Goal: Task Accomplishment & Management: Complete application form

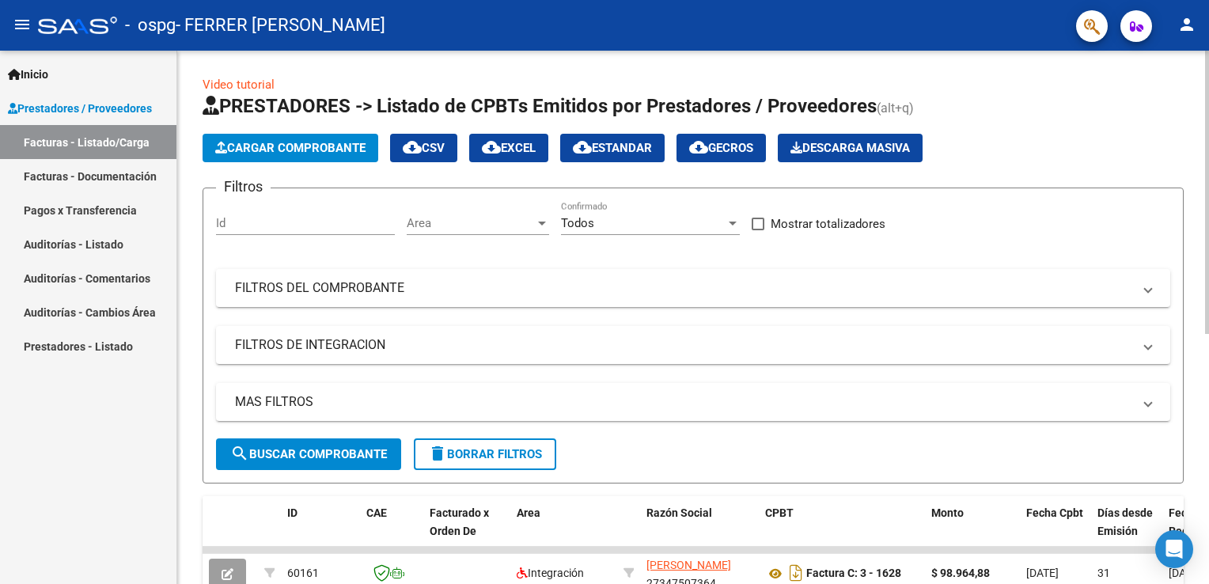
click at [313, 146] on span "Cargar Comprobante" at bounding box center [290, 148] width 150 height 14
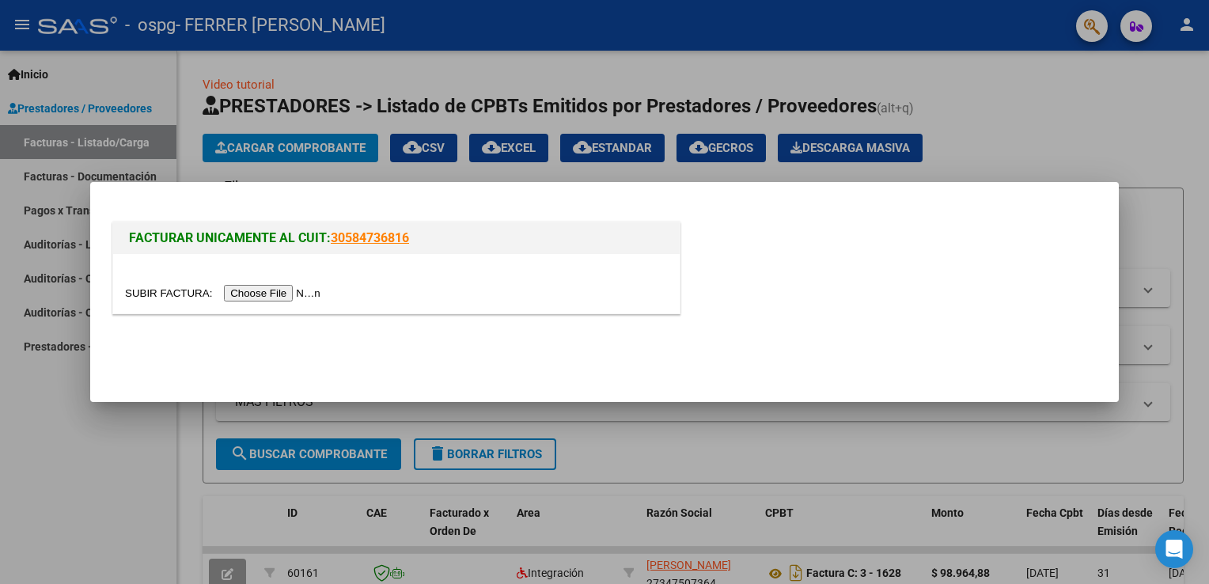
click at [269, 292] on input "file" at bounding box center [225, 293] width 200 height 17
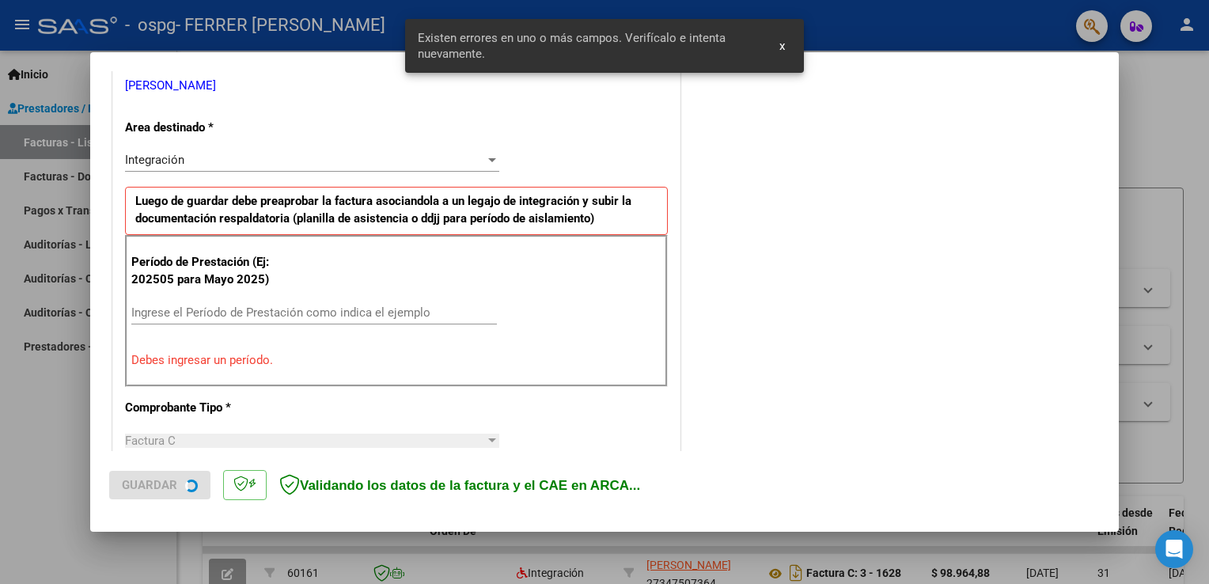
scroll to position [330, 0]
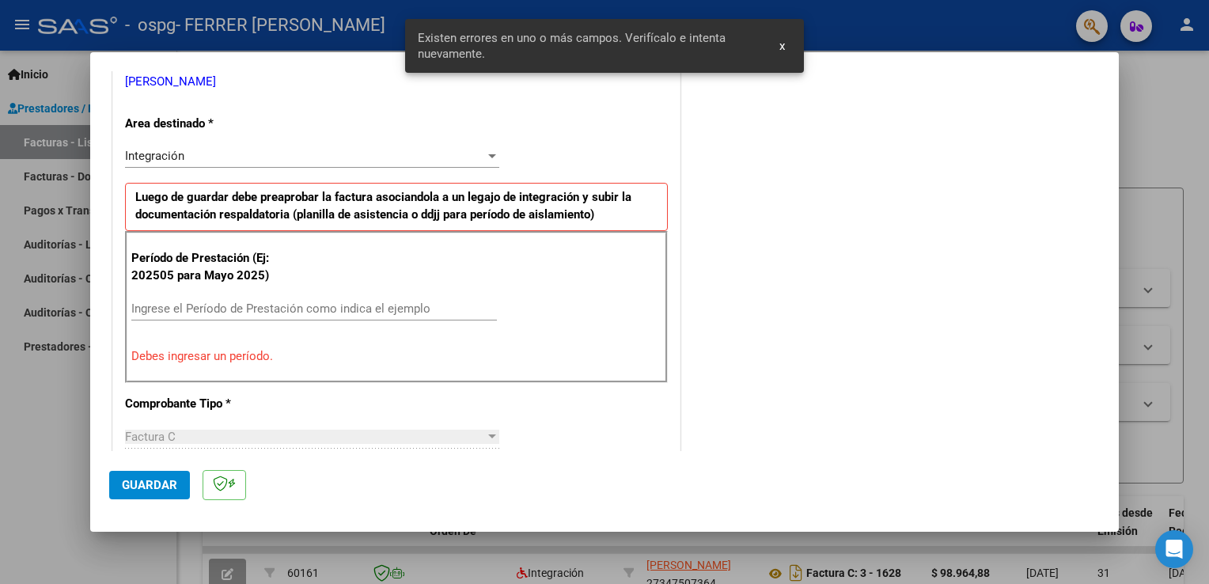
click at [214, 308] on input "Ingrese el Período de Prestación como indica el ejemplo" at bounding box center [314, 308] width 366 height 14
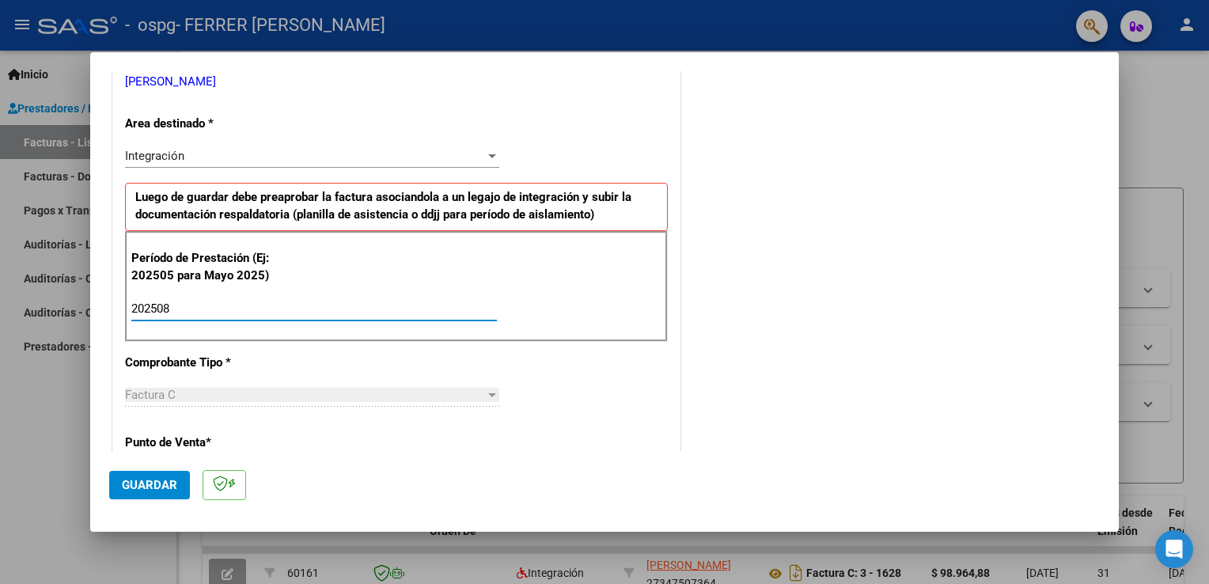
type input "202508"
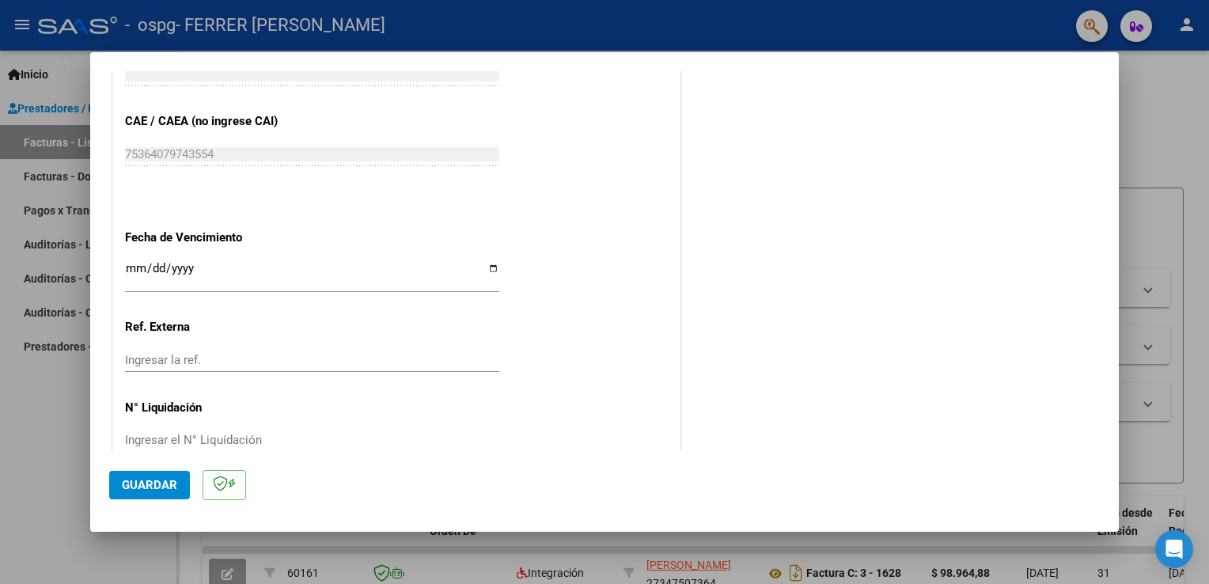
scroll to position [1010, 0]
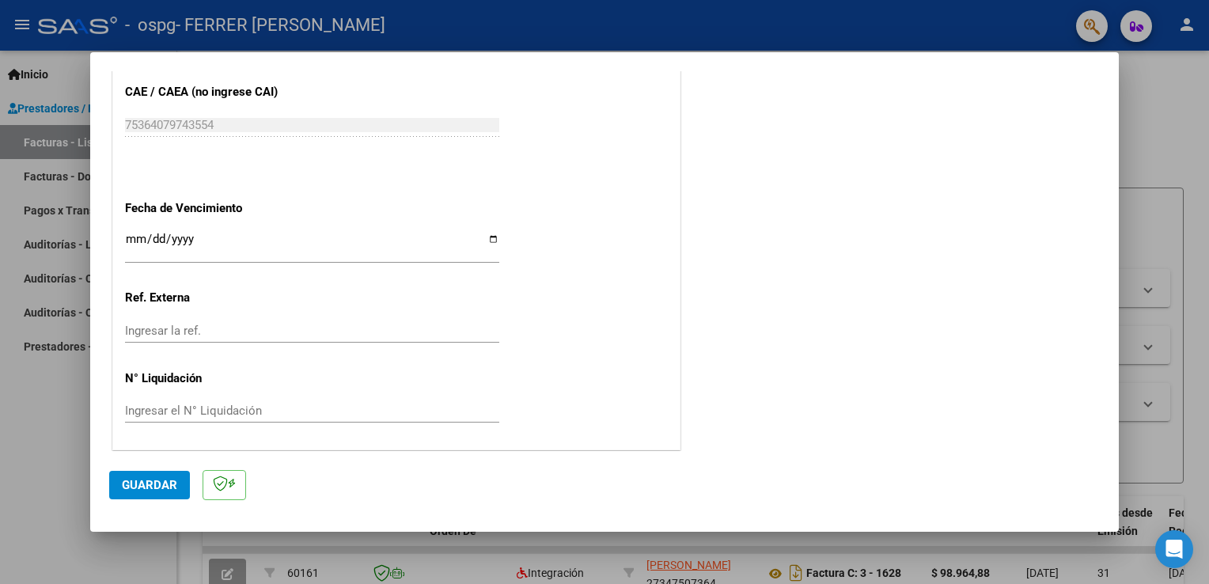
click at [244, 240] on input "Ingresar la fecha" at bounding box center [312, 245] width 374 height 25
click at [489, 239] on input "Ingresar la fecha" at bounding box center [312, 245] width 374 height 25
type input "[DATE]"
click at [142, 490] on span "Guardar" at bounding box center [149, 485] width 55 height 14
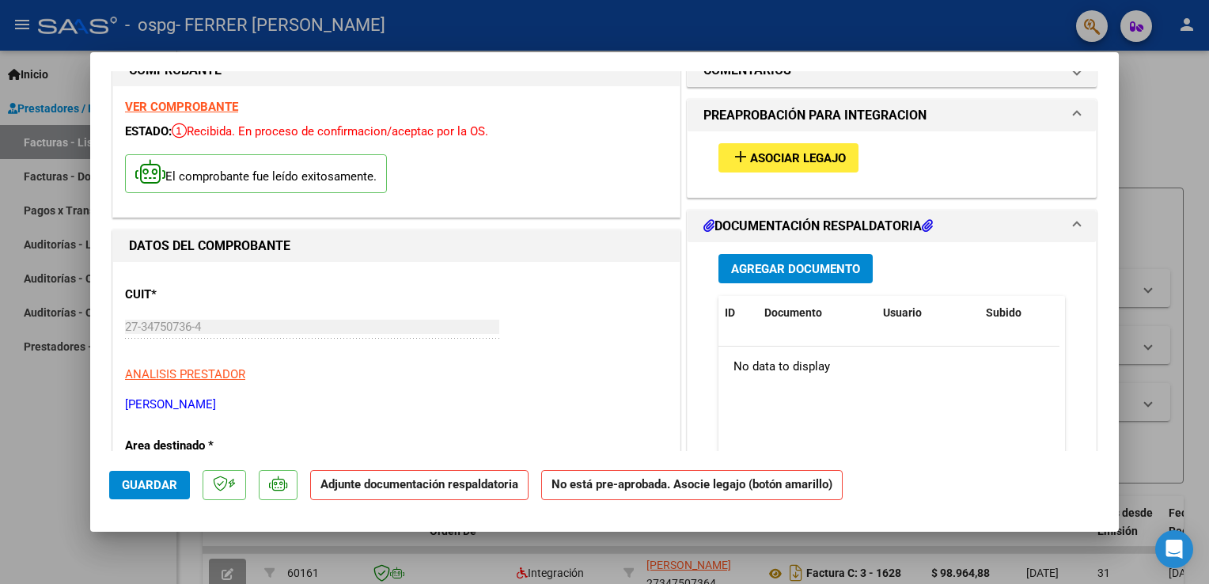
scroll to position [0, 0]
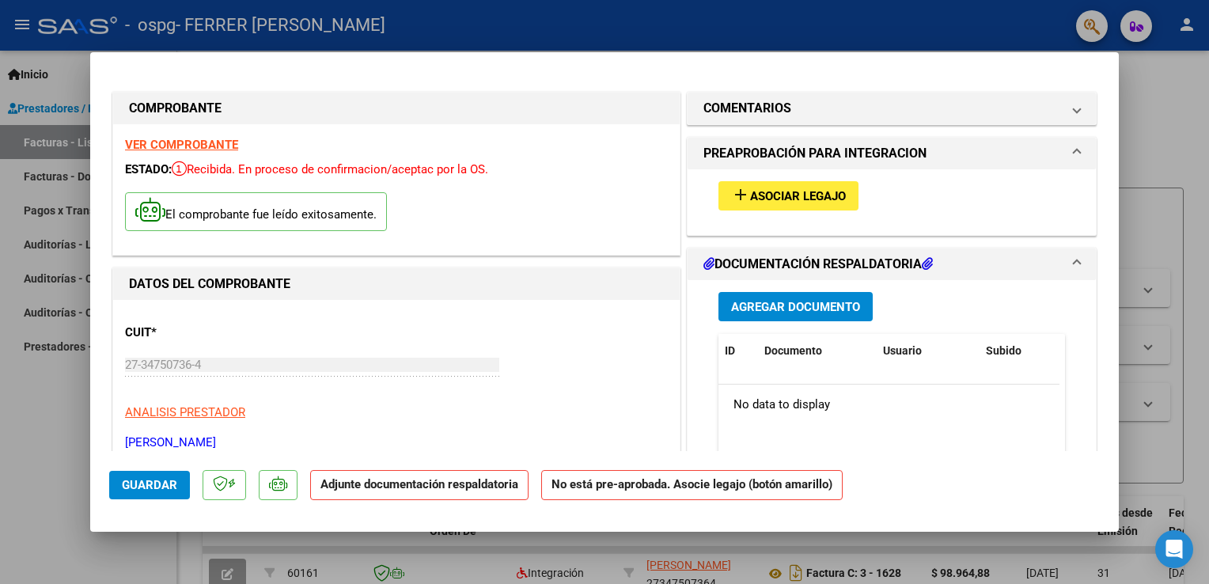
click at [816, 201] on span "Asociar Legajo" at bounding box center [798, 196] width 96 height 14
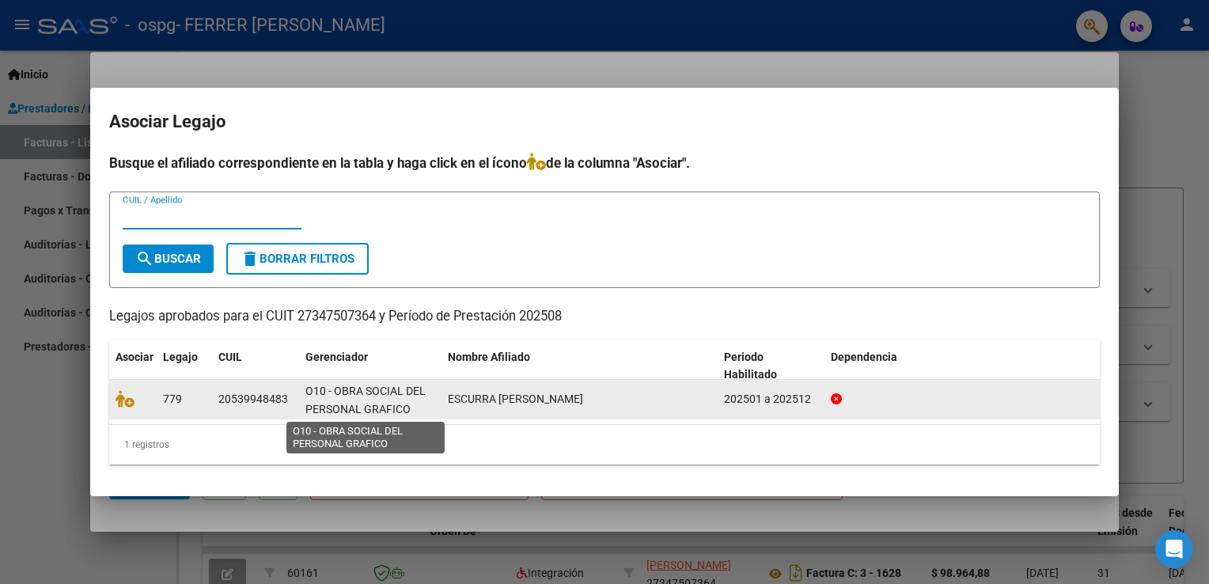
click at [322, 397] on span "O10 - OBRA SOCIAL DEL PERSONAL GRAFICO" at bounding box center [365, 399] width 120 height 31
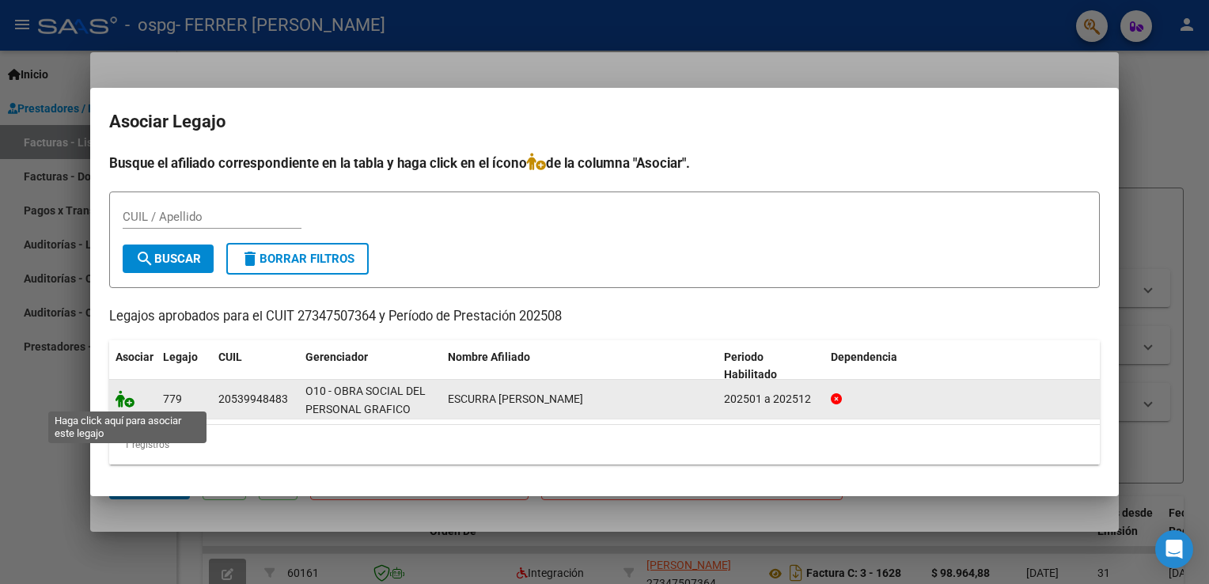
click at [123, 400] on icon at bounding box center [125, 398] width 19 height 17
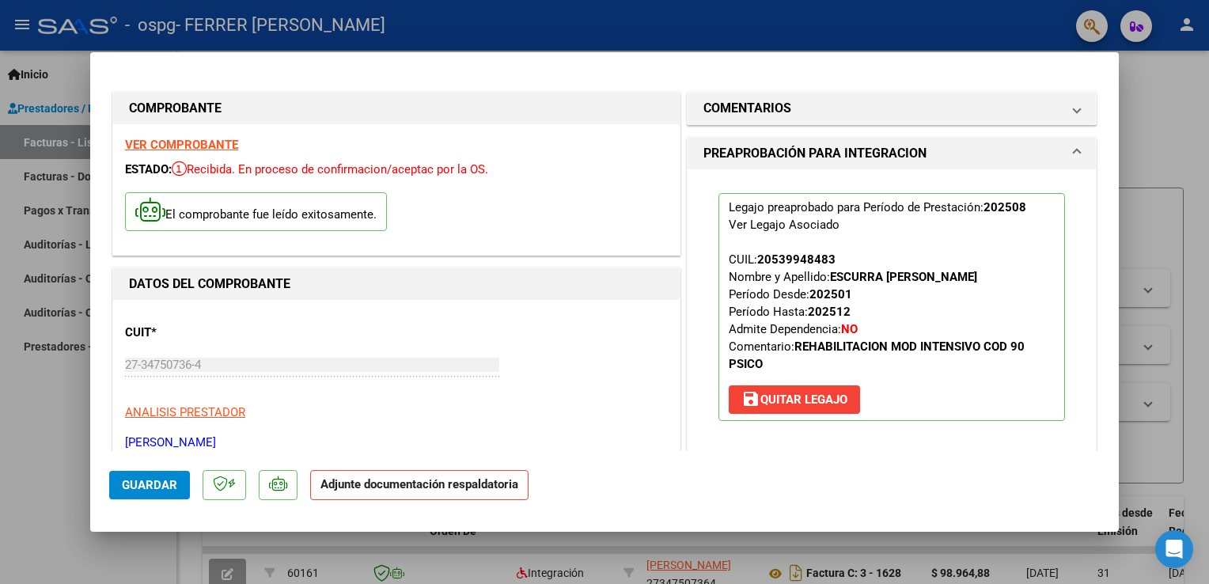
scroll to position [396, 0]
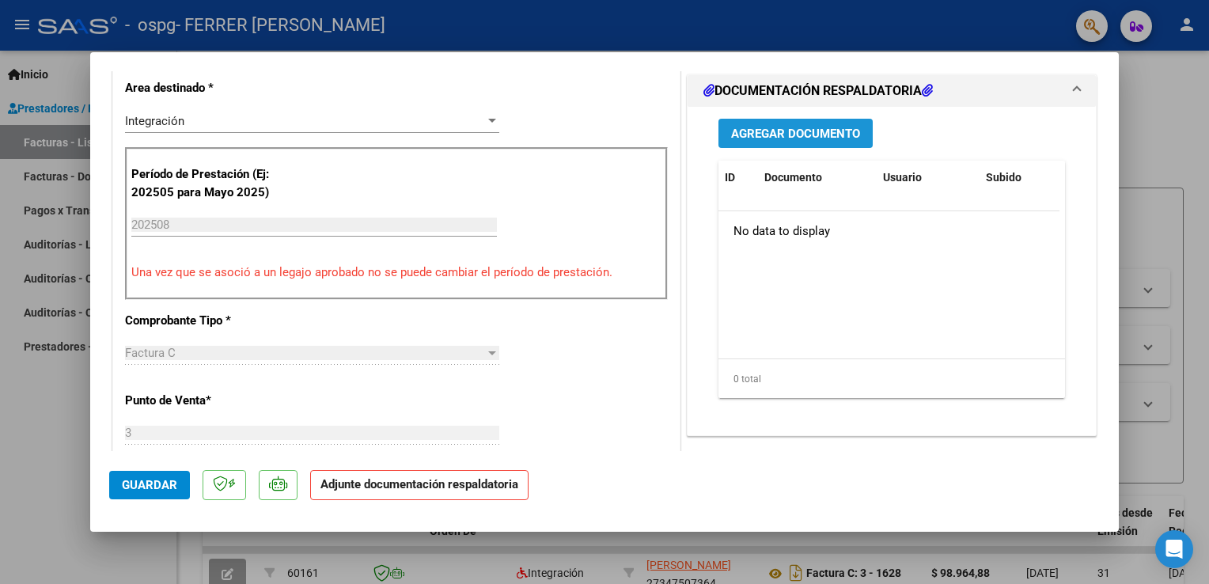
click at [798, 136] on span "Agregar Documento" at bounding box center [795, 134] width 129 height 14
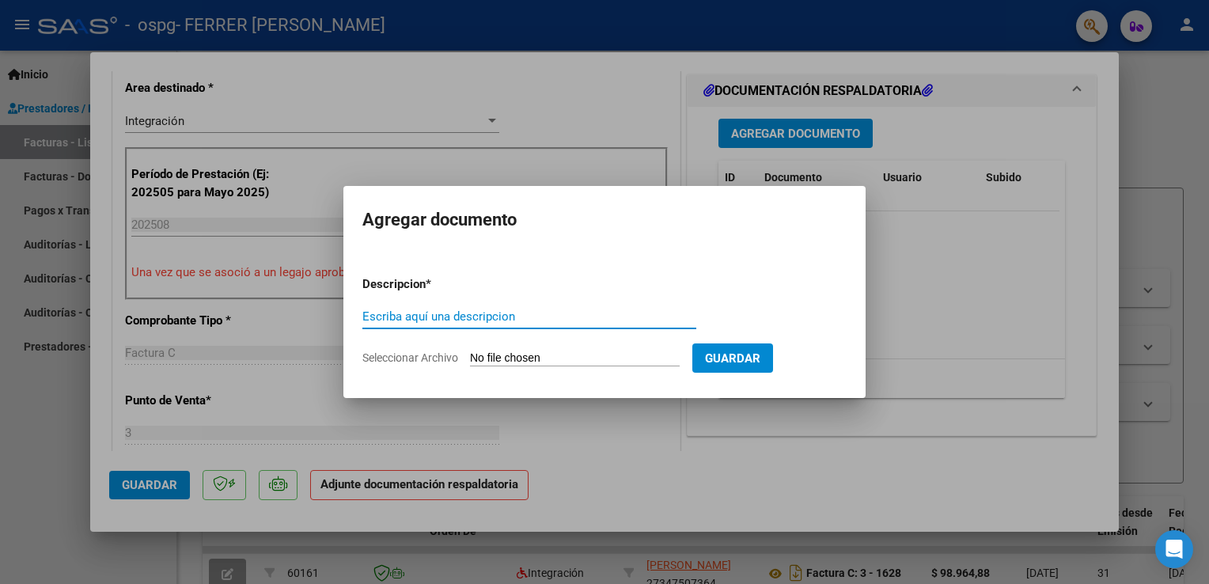
click at [425, 316] on input "Escriba aquí una descripcion" at bounding box center [529, 316] width 334 height 14
click at [503, 355] on input "Seleccionar Archivo" at bounding box center [575, 358] width 210 height 15
type input "C:\fakepath\Escurra [PERSON_NAME].pdf"
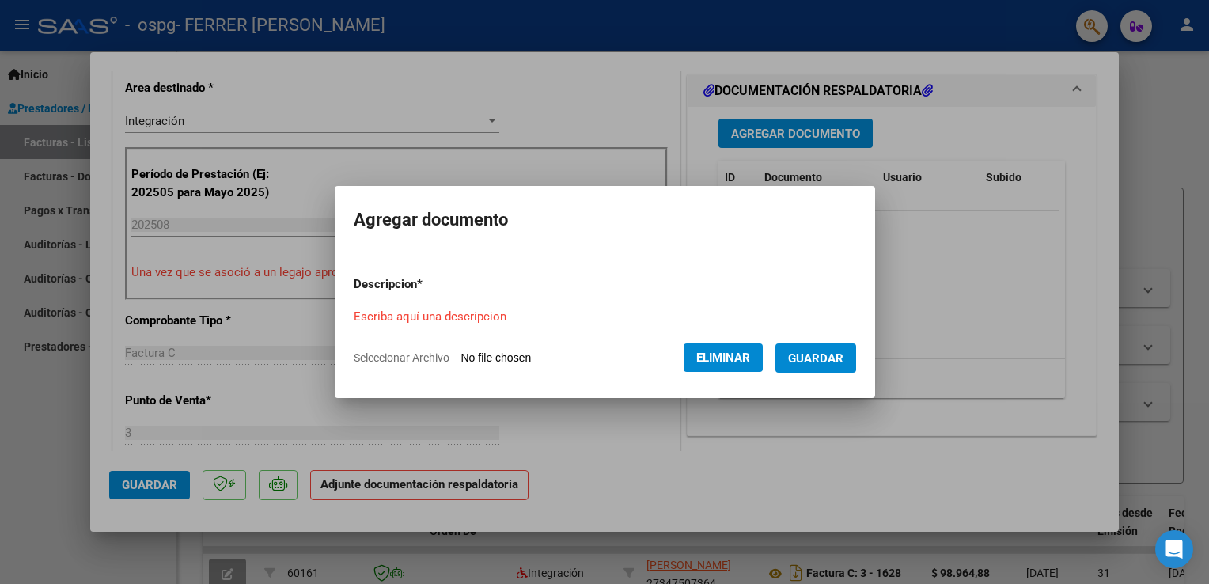
click at [509, 296] on form "Descripcion * Escriba aquí una descripcion Seleccionar Archivo Eliminar Guardar" at bounding box center [605, 321] width 502 height 116
click at [494, 310] on input "Escriba aquí una descripcion" at bounding box center [527, 316] width 347 height 14
type input "Planilla de Asistencia"
click at [805, 356] on span "Guardar" at bounding box center [815, 358] width 55 height 14
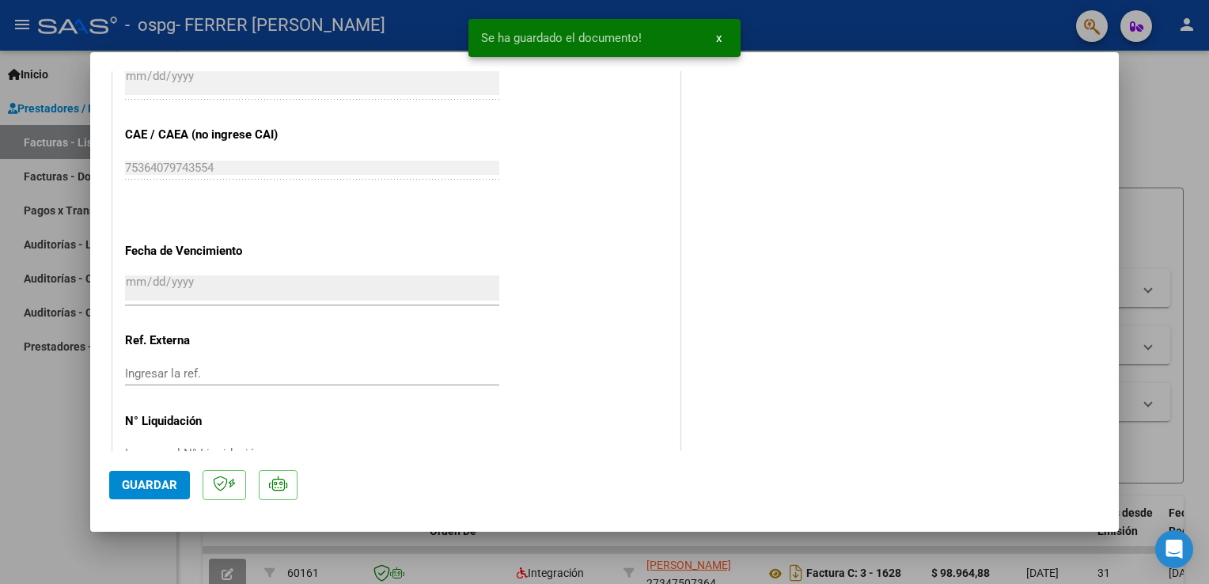
scroll to position [1035, 0]
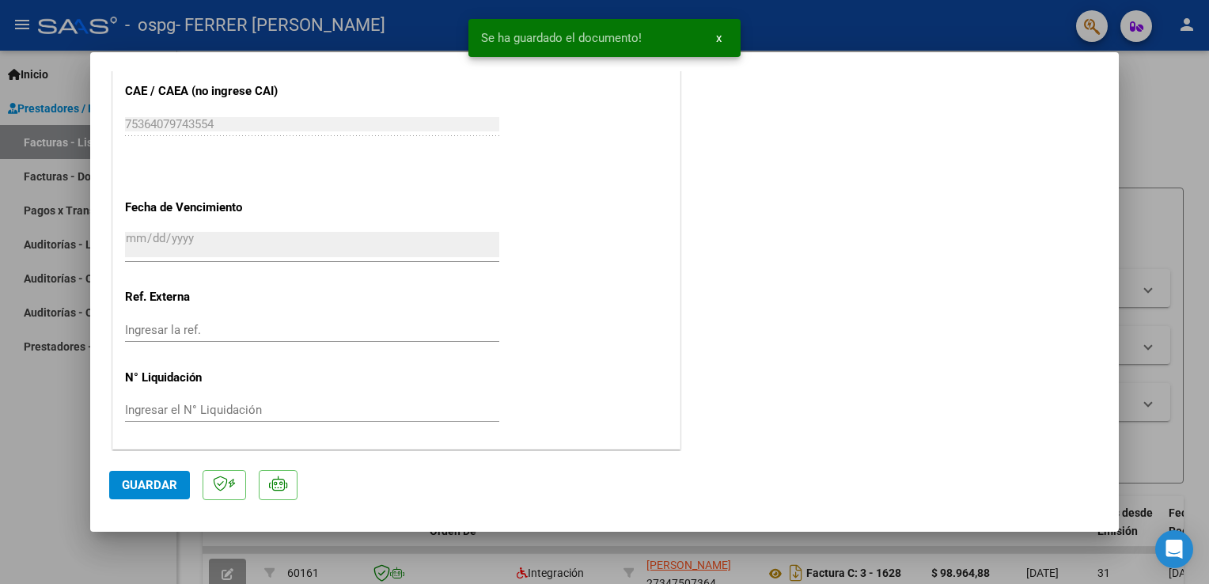
click at [126, 487] on span "Guardar" at bounding box center [149, 485] width 55 height 14
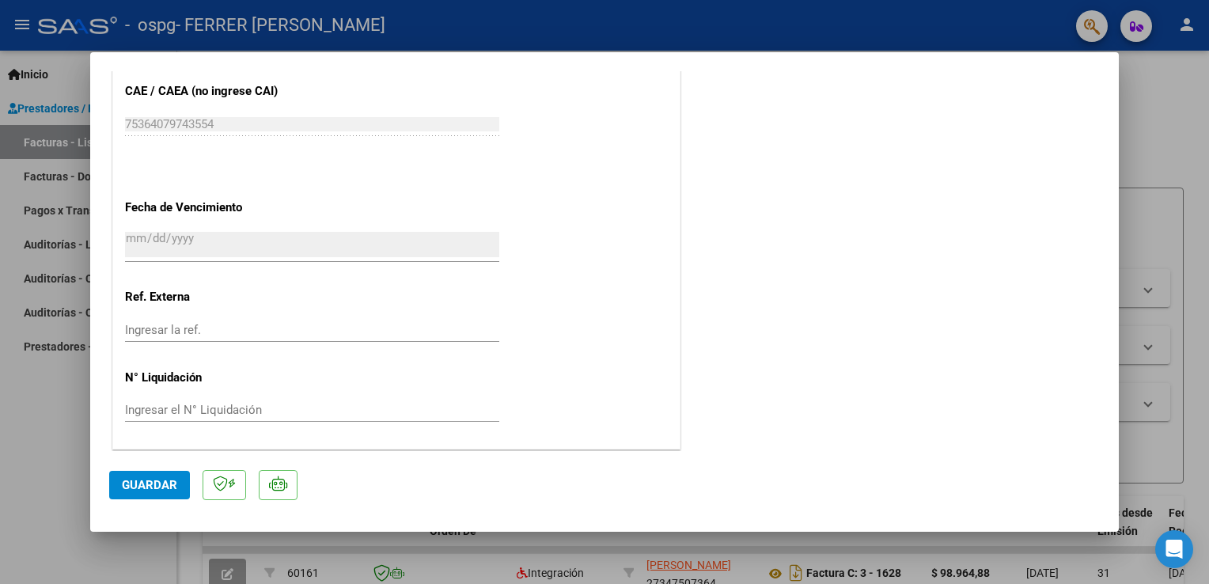
click at [142, 487] on span "Guardar" at bounding box center [149, 485] width 55 height 14
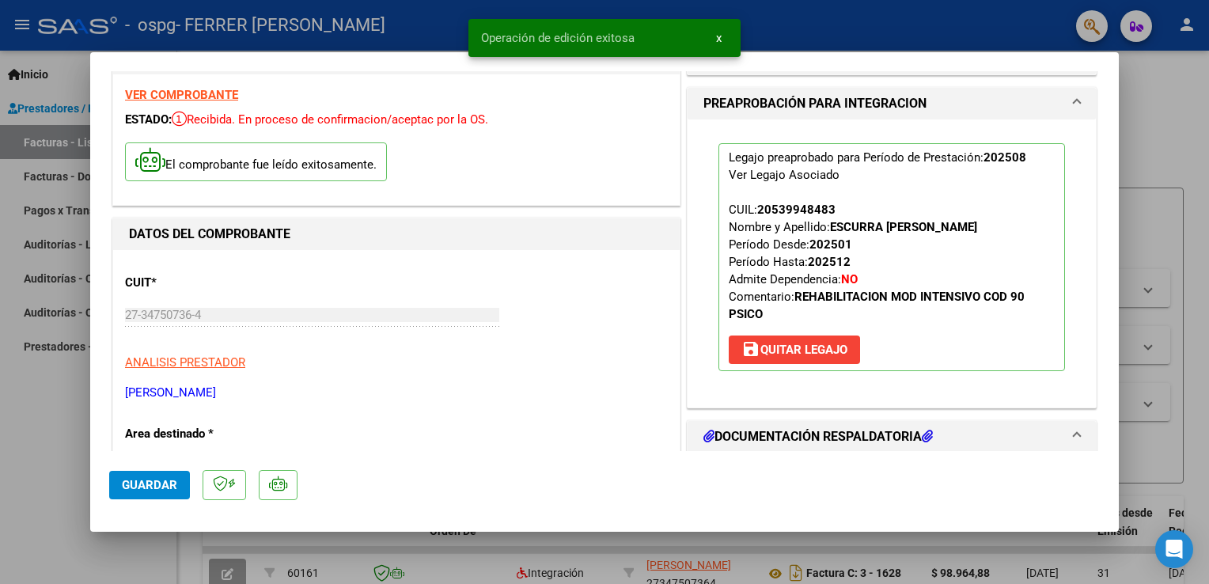
scroll to position [0, 0]
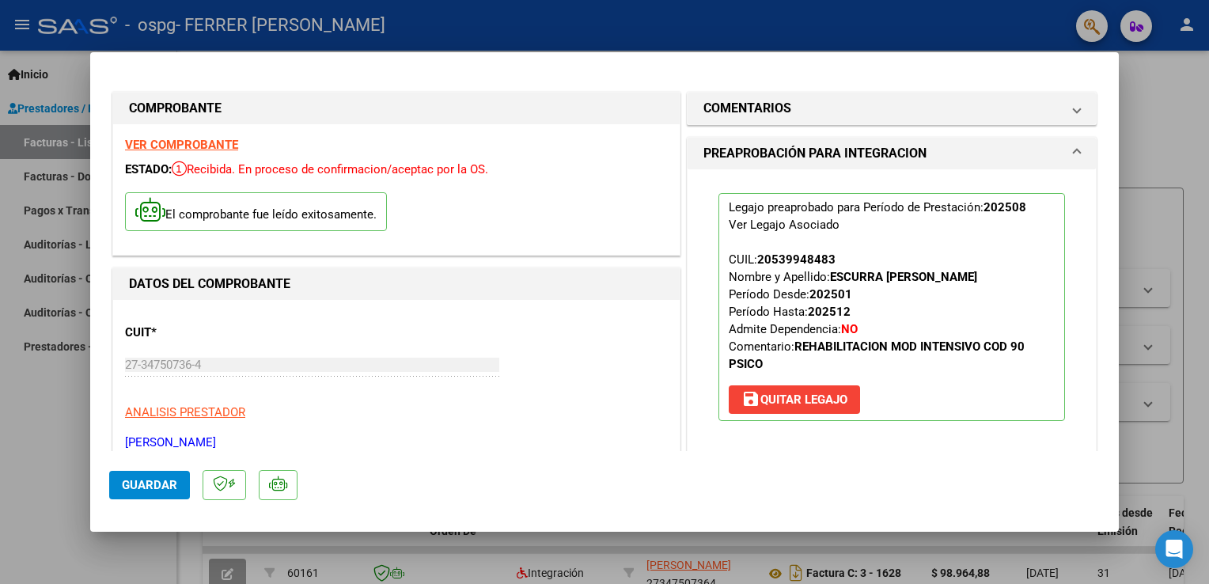
click at [1129, 113] on div at bounding box center [604, 292] width 1209 height 584
